Goal: Find specific page/section: Find specific page/section

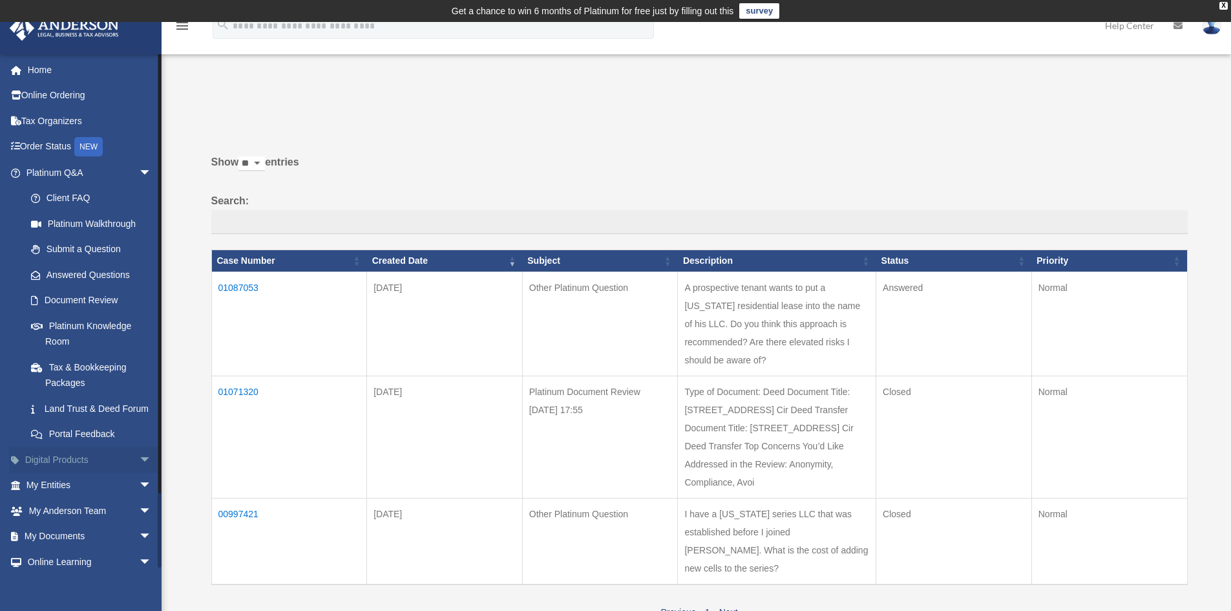
click at [118, 472] on link "Digital Products arrow_drop_down" at bounding box center [90, 460] width 162 height 26
click at [139, 499] on span "arrow_drop_down" at bounding box center [152, 485] width 26 height 26
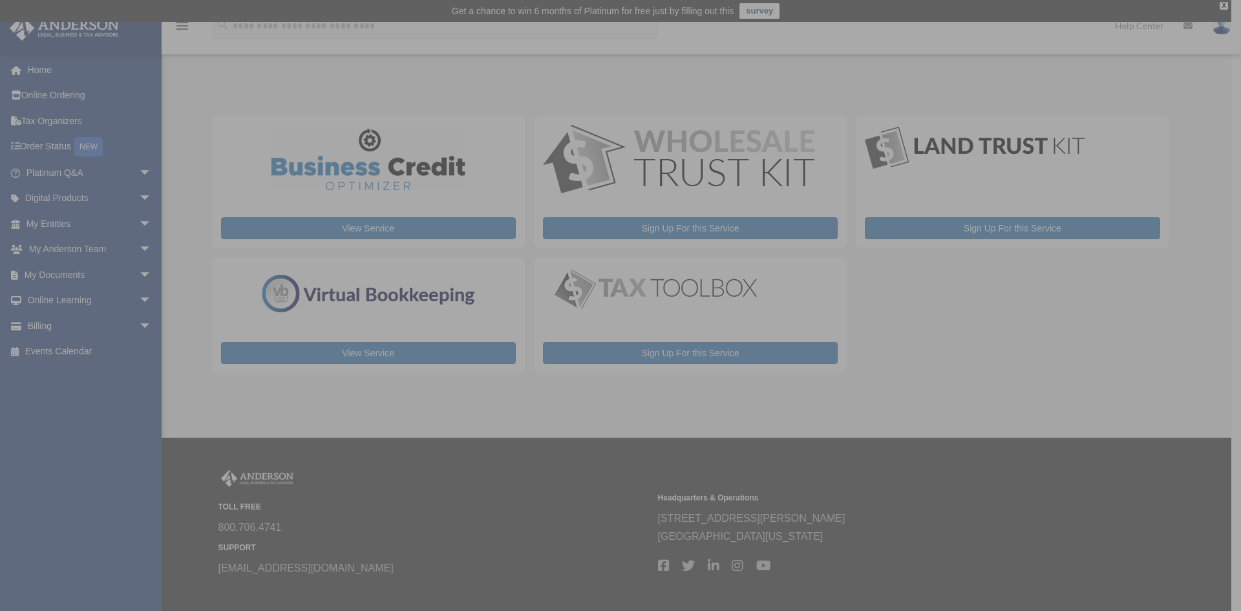
click at [134, 277] on div "x" at bounding box center [620, 305] width 1241 height 611
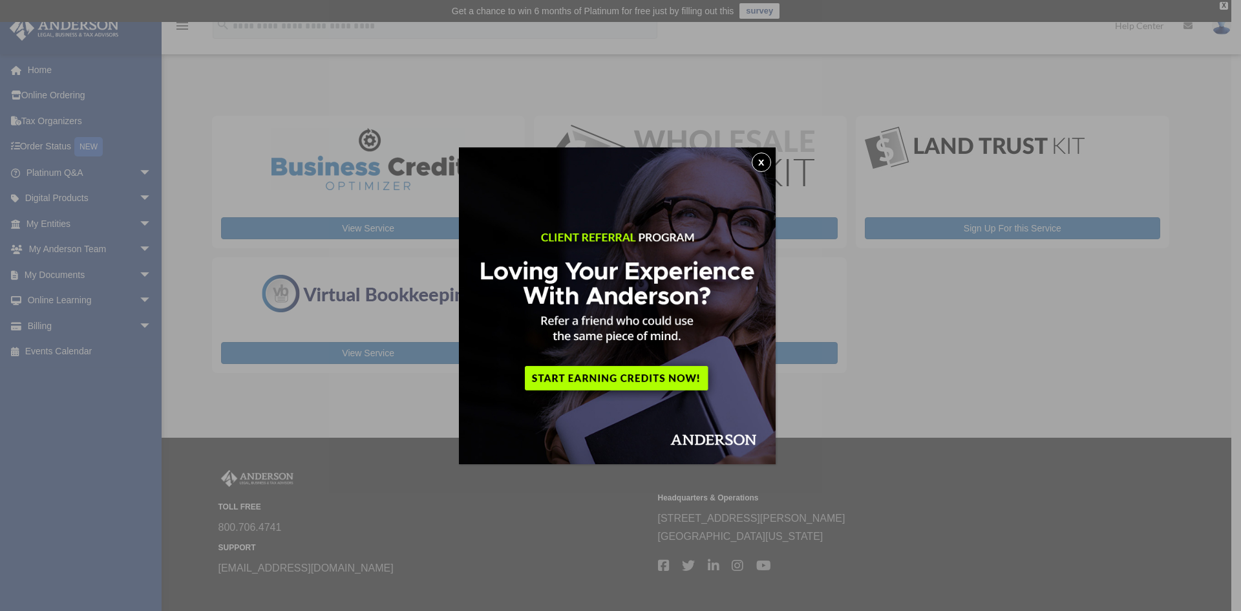
click at [766, 160] on button "x" at bounding box center [761, 162] width 19 height 19
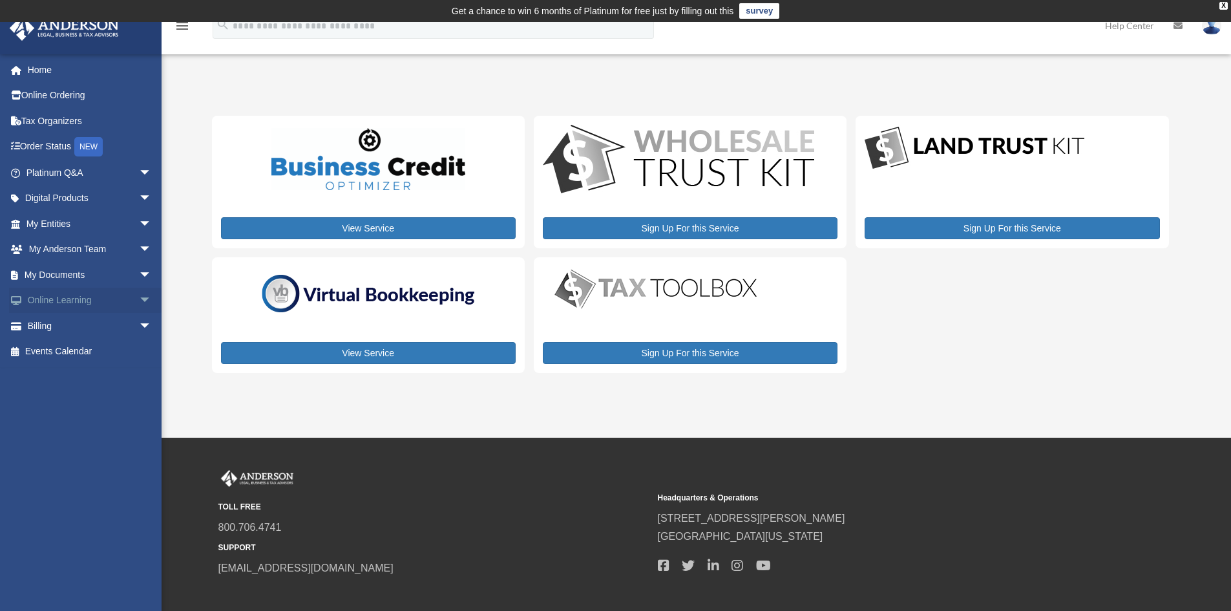
click at [139, 300] on span "arrow_drop_down" at bounding box center [152, 301] width 26 height 26
click at [140, 269] on span "arrow_drop_down" at bounding box center [152, 275] width 26 height 26
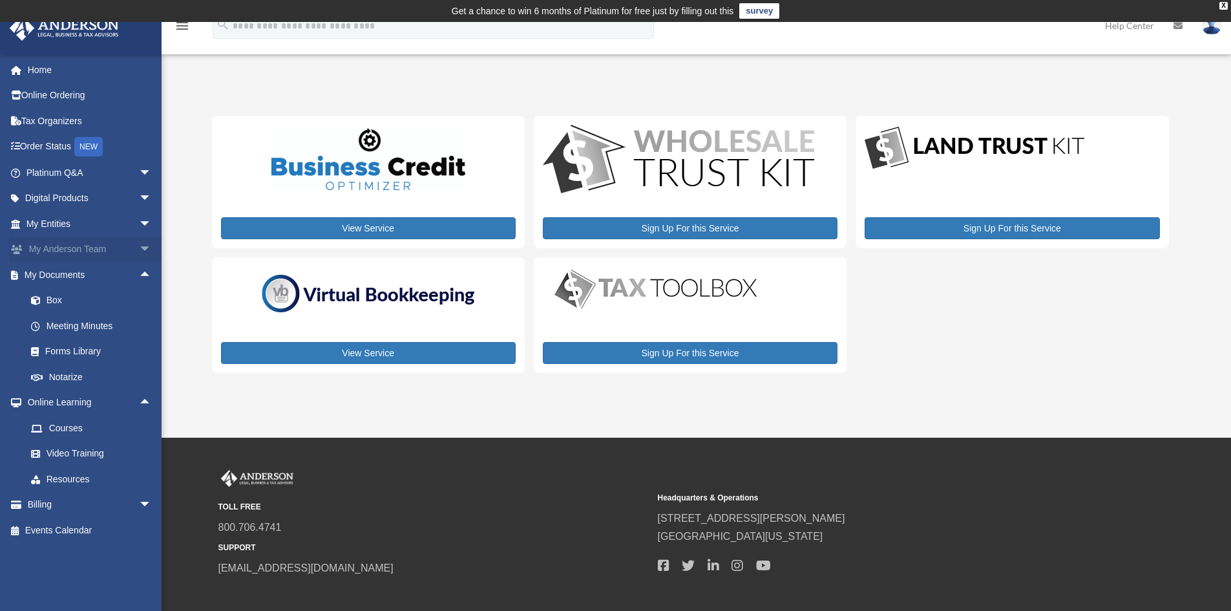
click at [139, 243] on span "arrow_drop_down" at bounding box center [152, 250] width 26 height 26
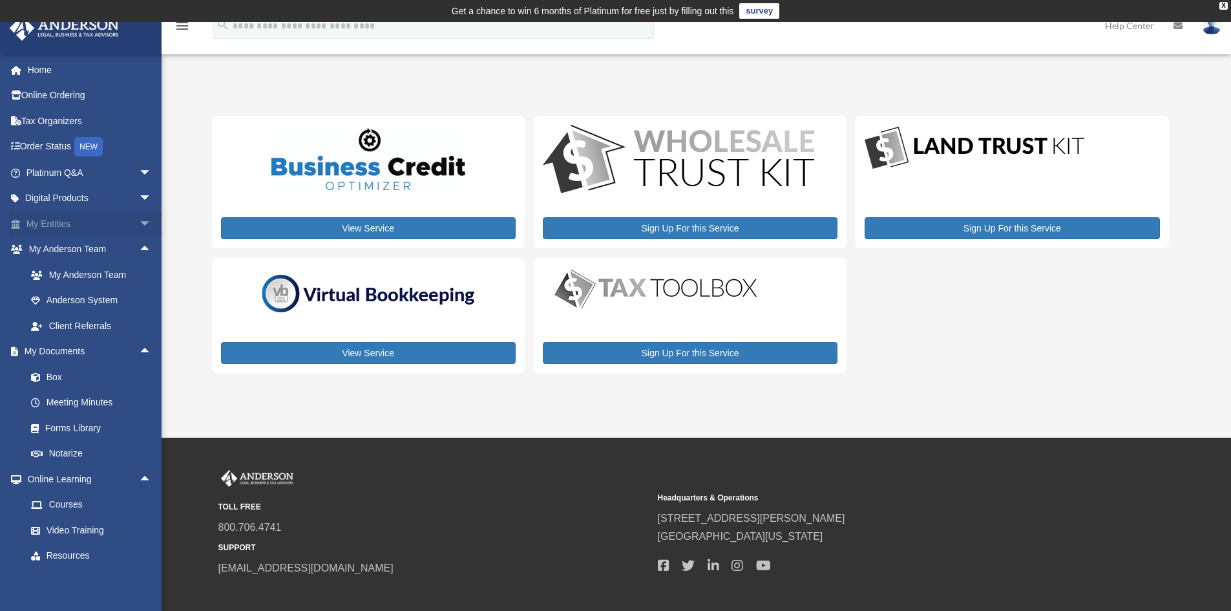
click at [139, 223] on span "arrow_drop_down" at bounding box center [152, 224] width 26 height 26
click at [86, 350] on link "My Blueprint" at bounding box center [94, 352] width 153 height 26
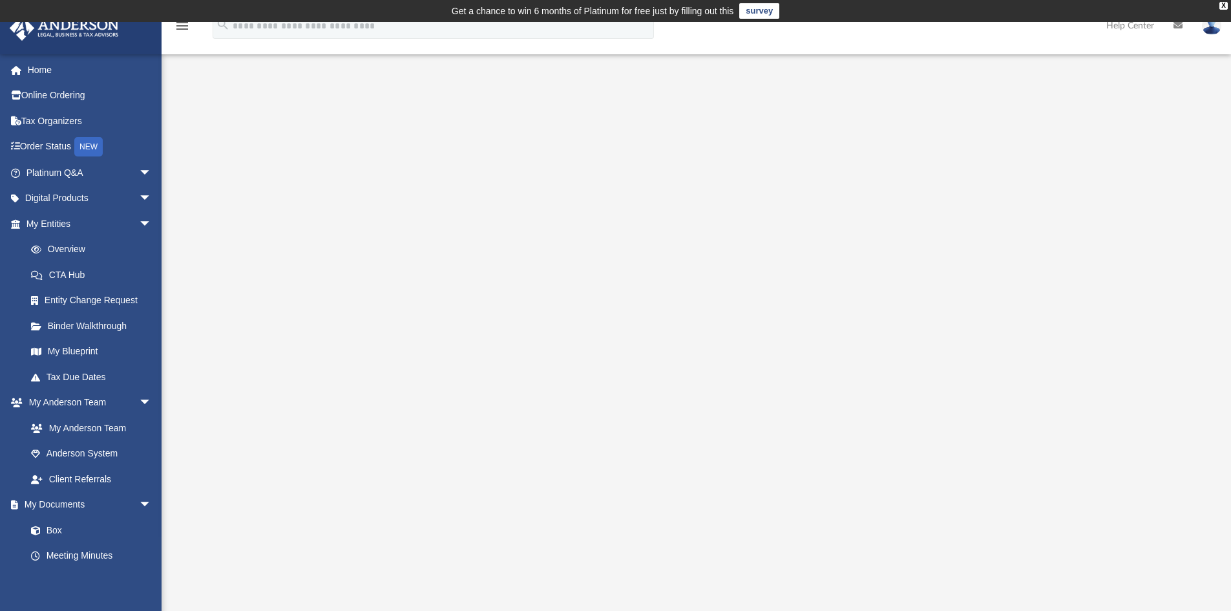
click at [1082, 174] on div at bounding box center [696, 370] width 963 height 517
click at [1073, 278] on div at bounding box center [696, 370] width 963 height 517
